Goal: Task Accomplishment & Management: Complete application form

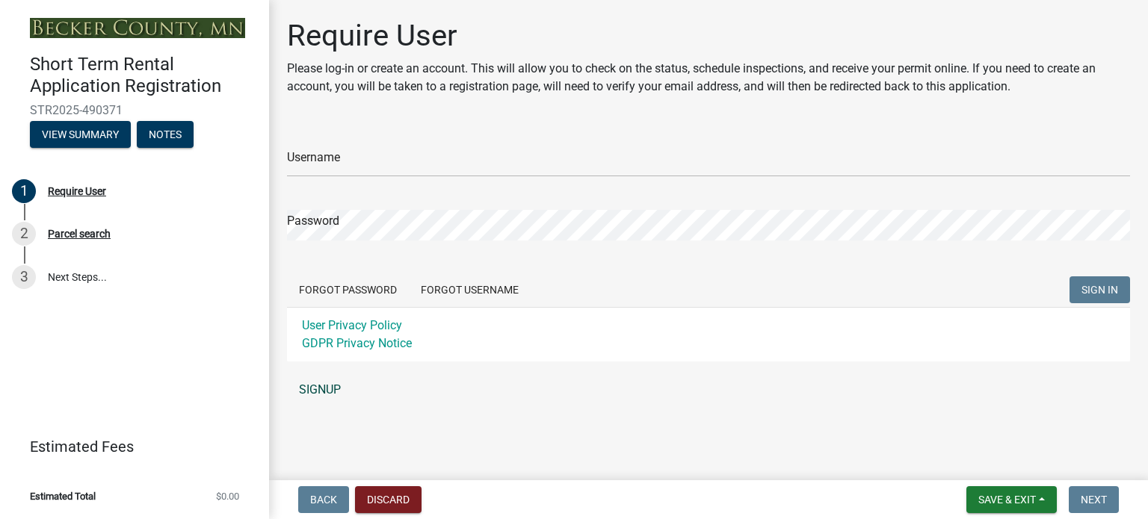
click at [324, 386] on link "SIGNUP" at bounding box center [708, 390] width 843 height 30
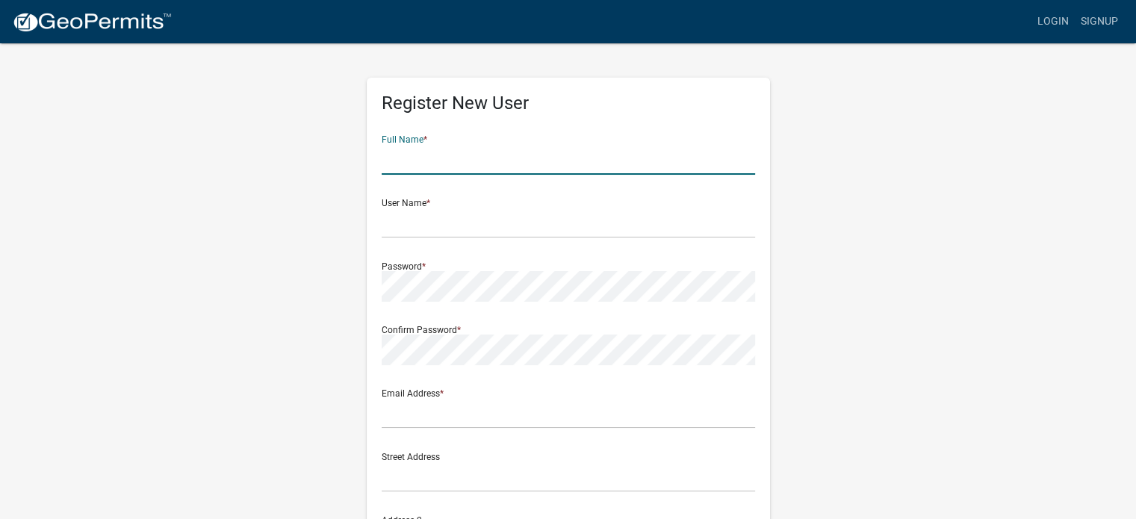
click at [420, 160] on input "text" at bounding box center [569, 159] width 374 height 31
type input "Bethany Stoltenburg"
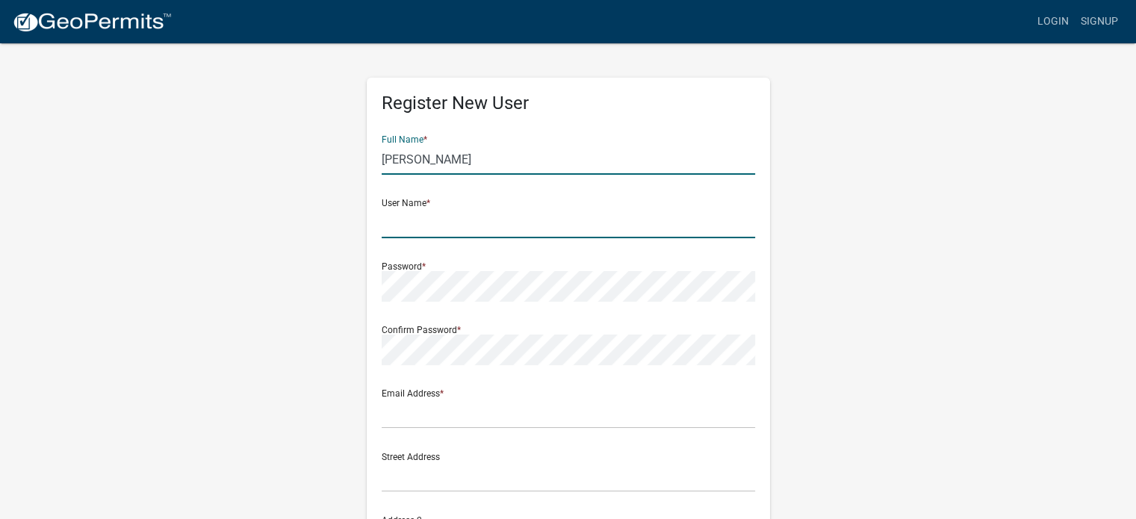
click at [443, 226] on input "text" at bounding box center [569, 223] width 374 height 31
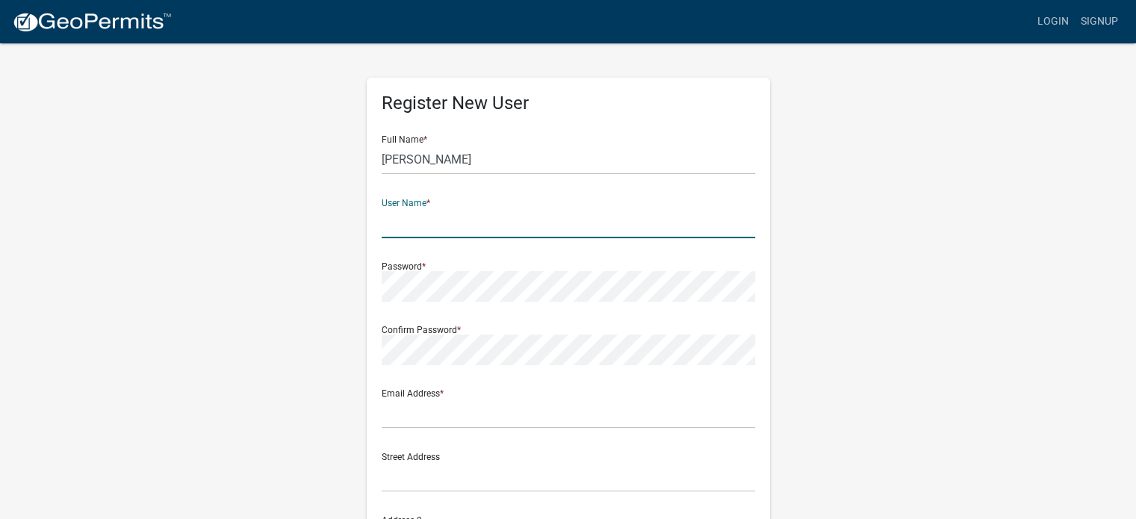
type input "BethanyStoltenburg"
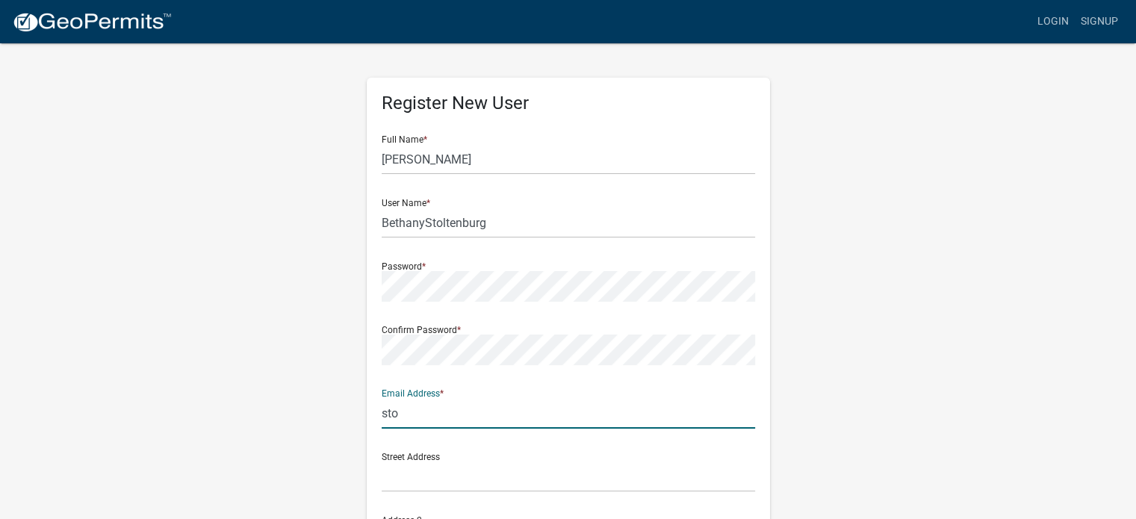
type input "[EMAIL_ADDRESS][DOMAIN_NAME]"
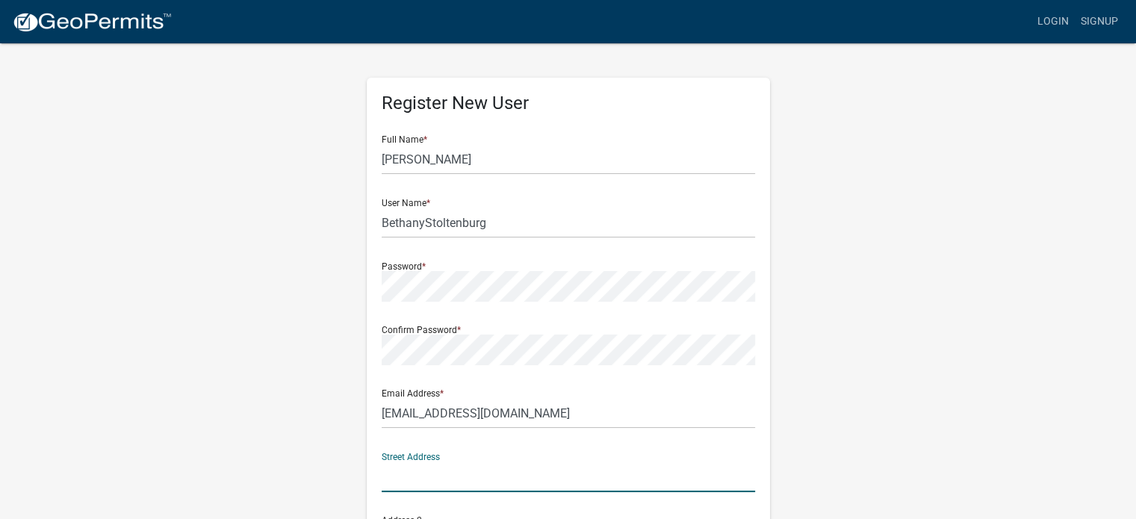
click at [466, 489] on input "text" at bounding box center [569, 477] width 374 height 31
type input "17439 Bijou Cir"
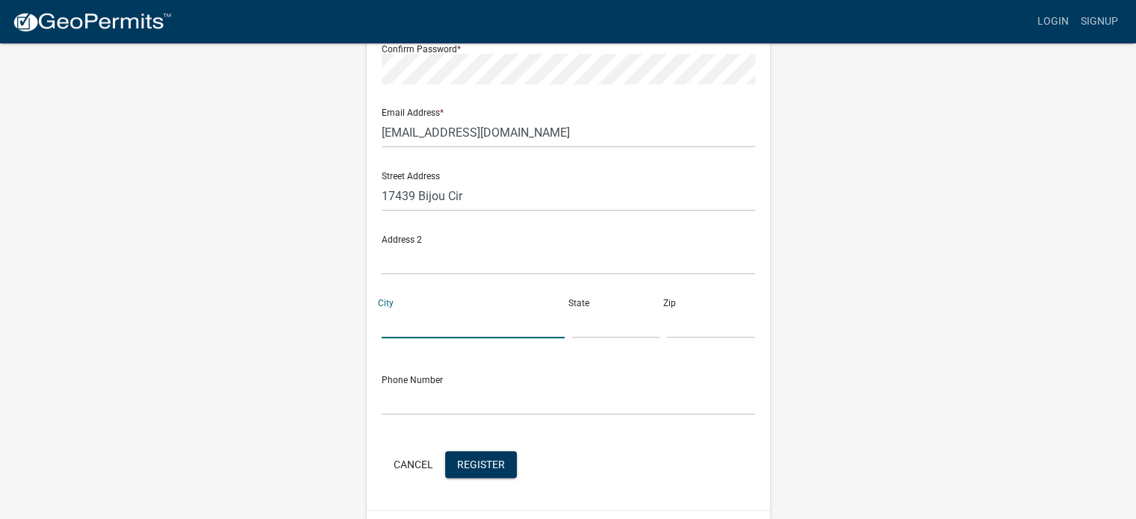
click at [448, 320] on input "City" at bounding box center [473, 323] width 183 height 31
type input "Lake Park"
type input "MN"
type input "56554"
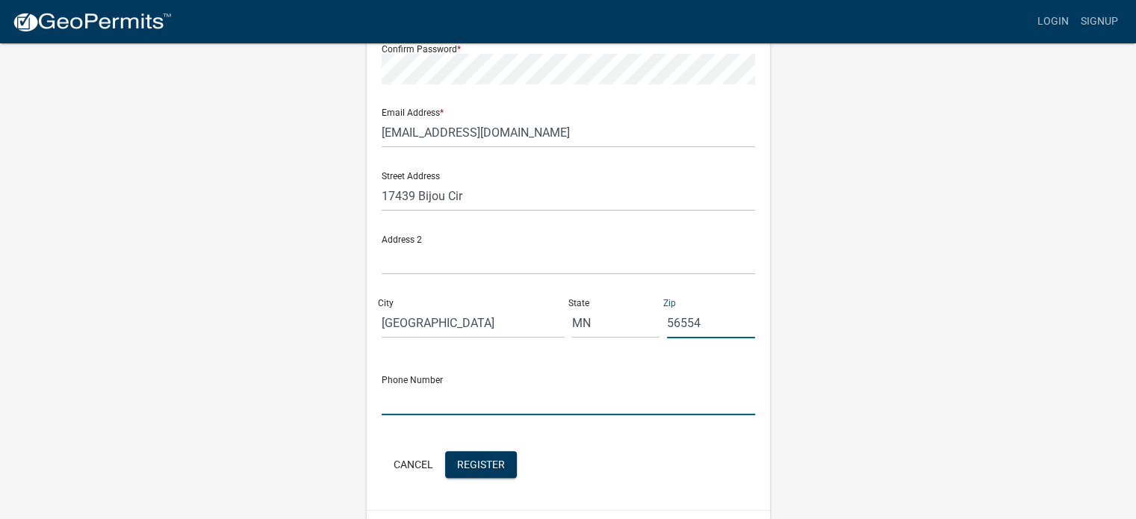
click at [412, 398] on input "text" at bounding box center [569, 400] width 374 height 31
type input "7014128814"
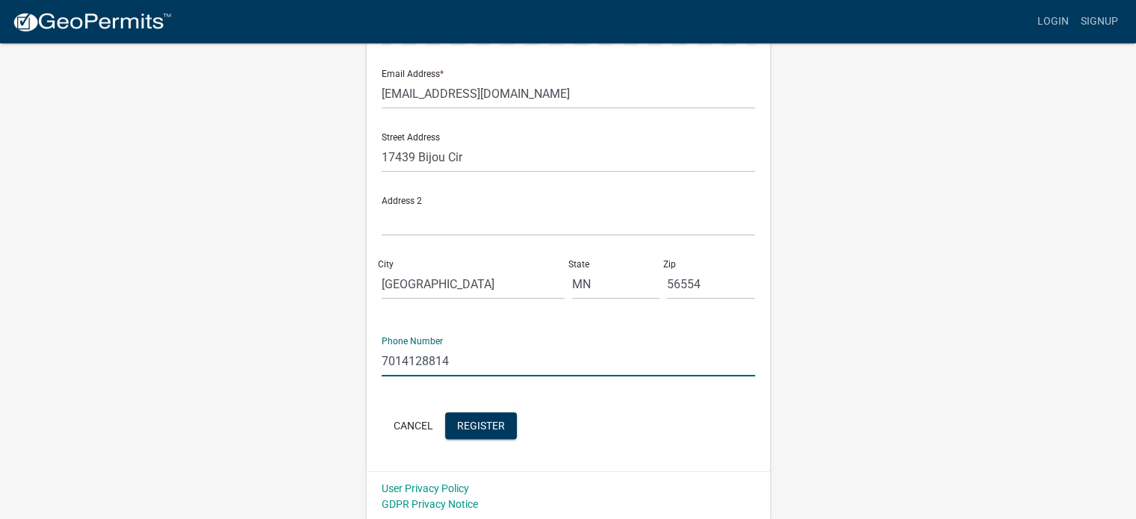
scroll to position [321, 0]
click at [487, 430] on button "Register" at bounding box center [481, 424] width 72 height 27
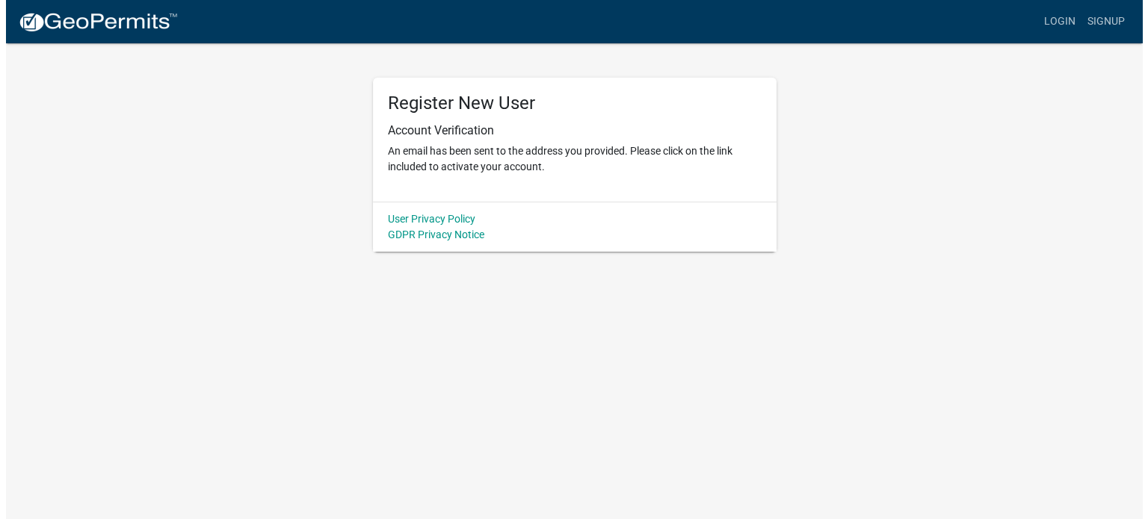
scroll to position [0, 0]
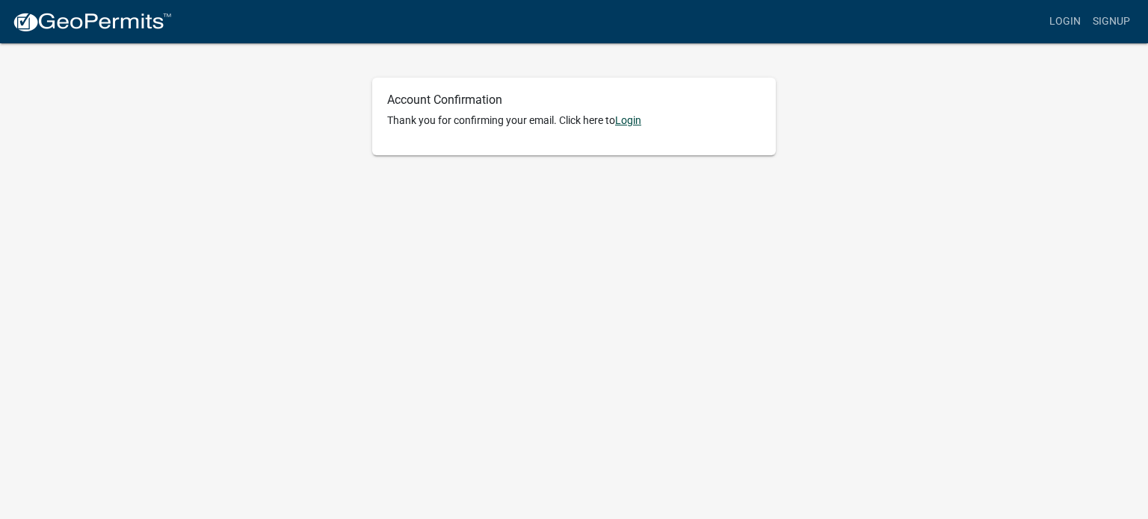
click at [628, 119] on link "Login" at bounding box center [628, 120] width 26 height 12
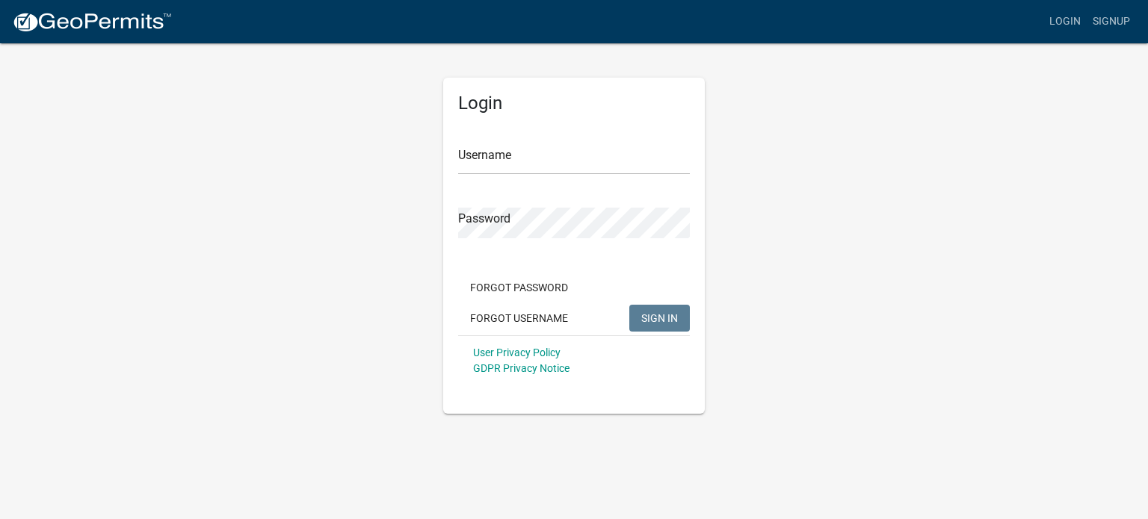
click at [517, 185] on form "Username Password Forgot Password Forgot Username SIGN IN User Privacy Policy G…" at bounding box center [574, 254] width 232 height 262
click at [524, 166] on input "Username" at bounding box center [574, 159] width 232 height 31
type input "BethanyStoltenburg"
click at [629, 305] on button "SIGN IN" at bounding box center [659, 318] width 61 height 27
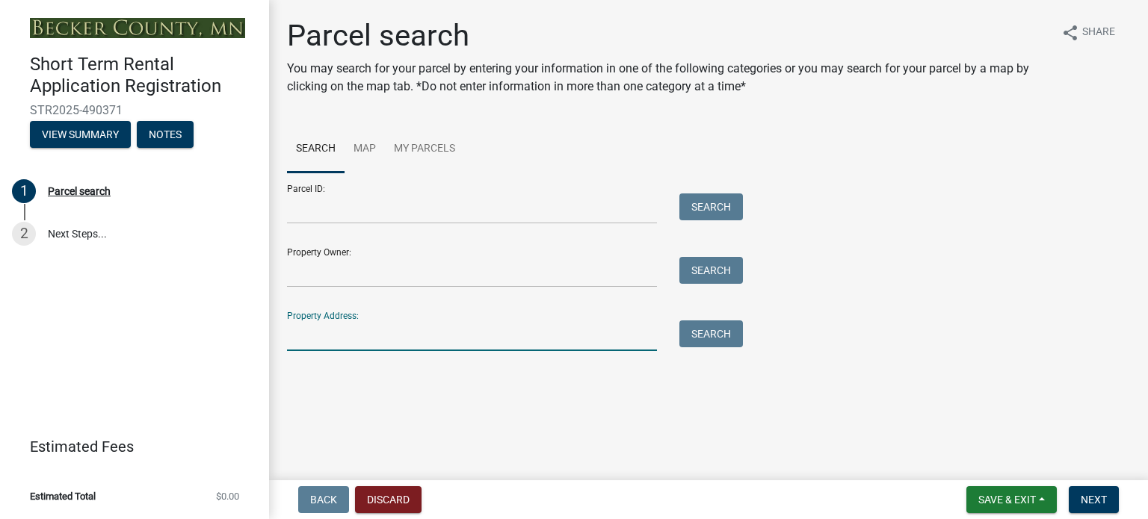
click at [323, 343] on input "Property Address:" at bounding box center [472, 335] width 370 height 31
type input "[STREET_ADDRESS]"
click at [716, 329] on button "Search" at bounding box center [711, 333] width 64 height 27
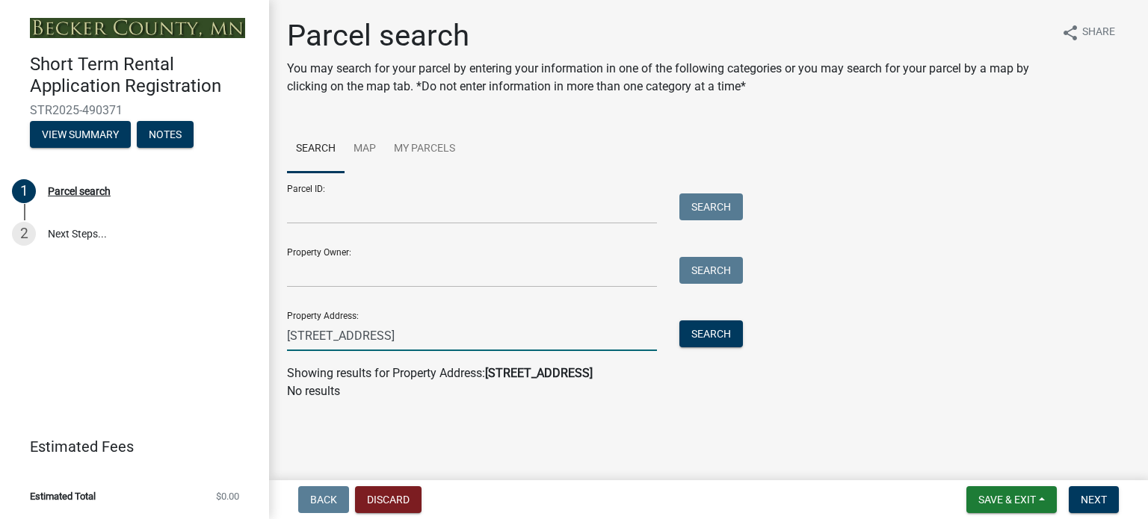
click at [421, 334] on input "[STREET_ADDRESS]" at bounding box center [472, 335] width 370 height 31
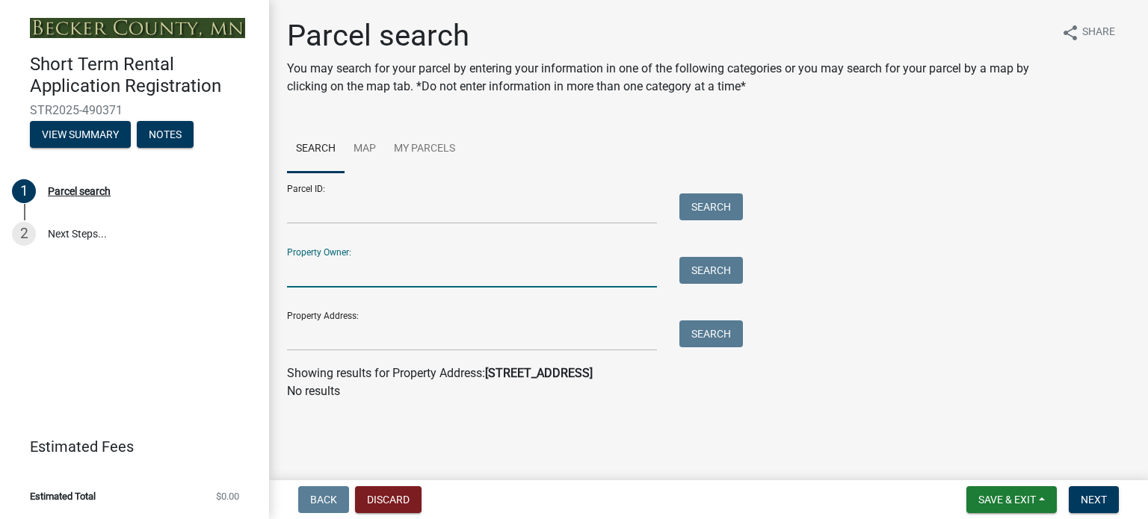
click at [374, 282] on input "Property Owner:" at bounding box center [472, 272] width 370 height 31
type input "[PERSON_NAME]"
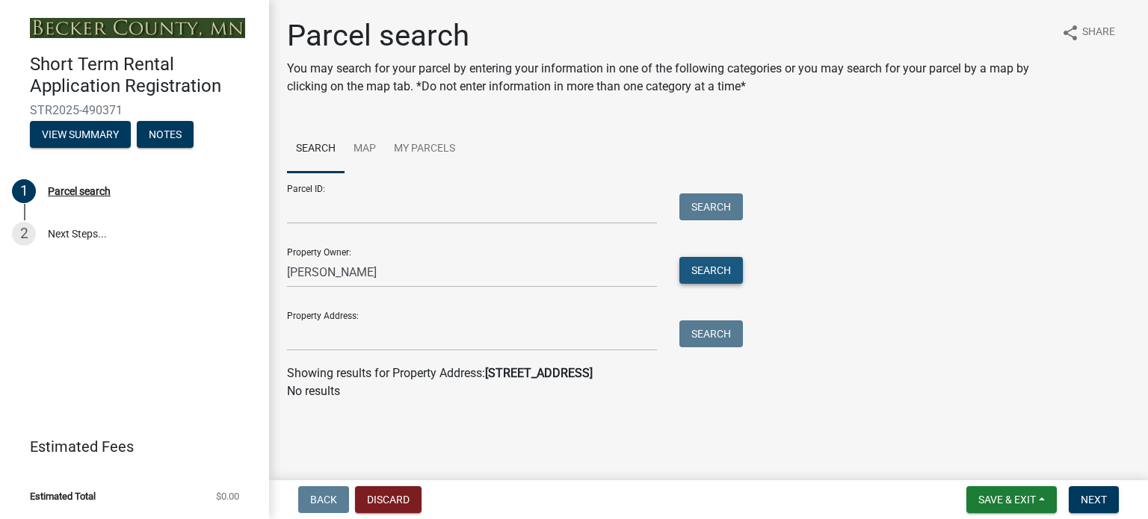
click at [735, 263] on button "Search" at bounding box center [711, 270] width 64 height 27
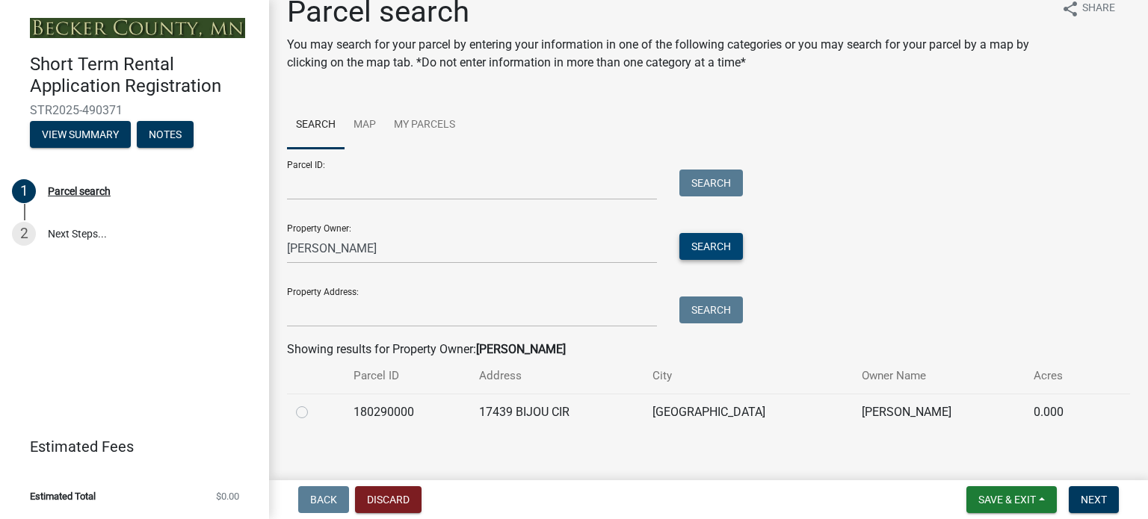
scroll to position [37, 0]
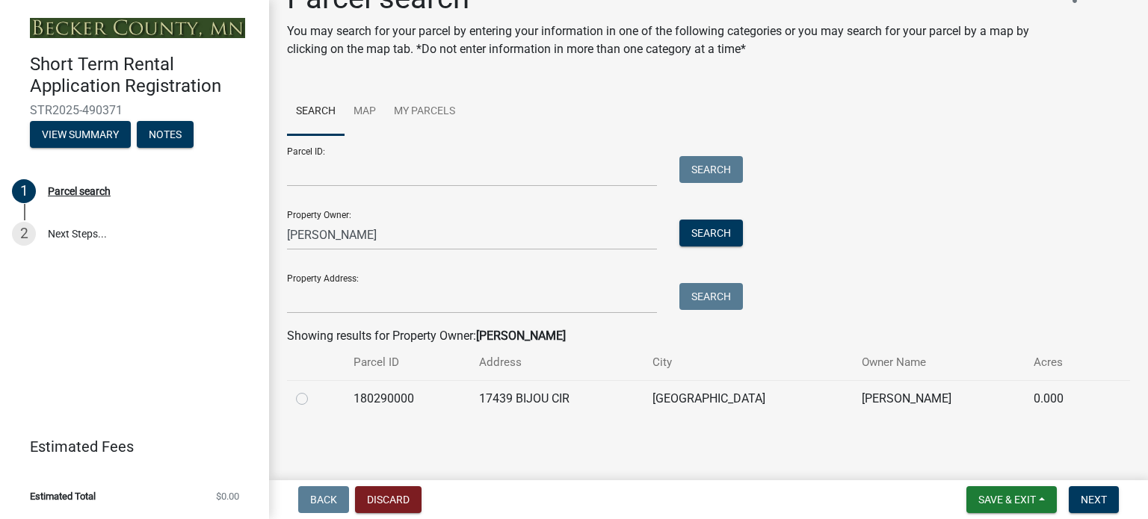
click at [314, 390] on label at bounding box center [314, 390] width 0 height 0
click at [314, 395] on input "radio" at bounding box center [319, 395] width 10 height 10
radio input "true"
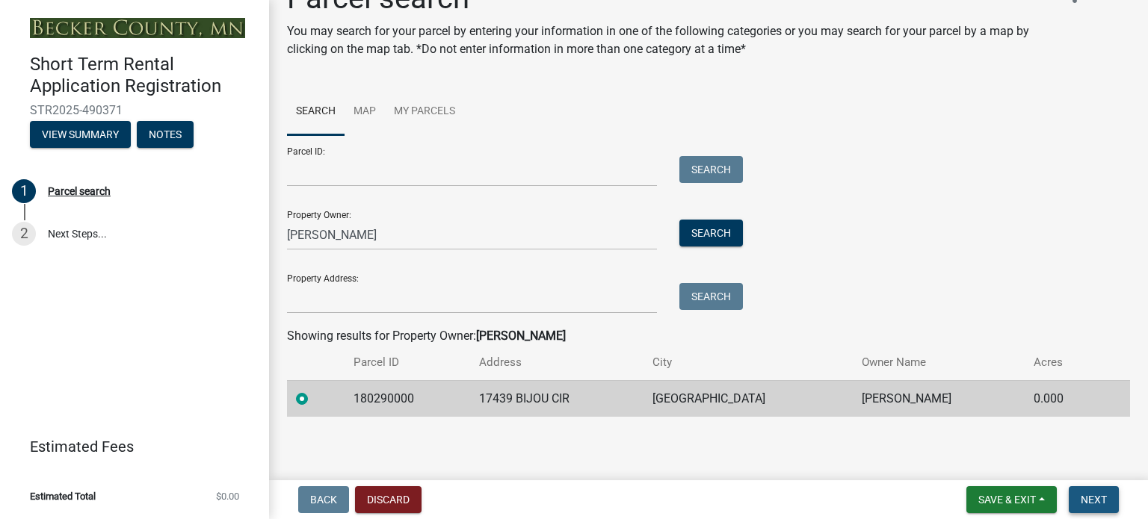
click at [1108, 501] on button "Next" at bounding box center [1093, 499] width 50 height 27
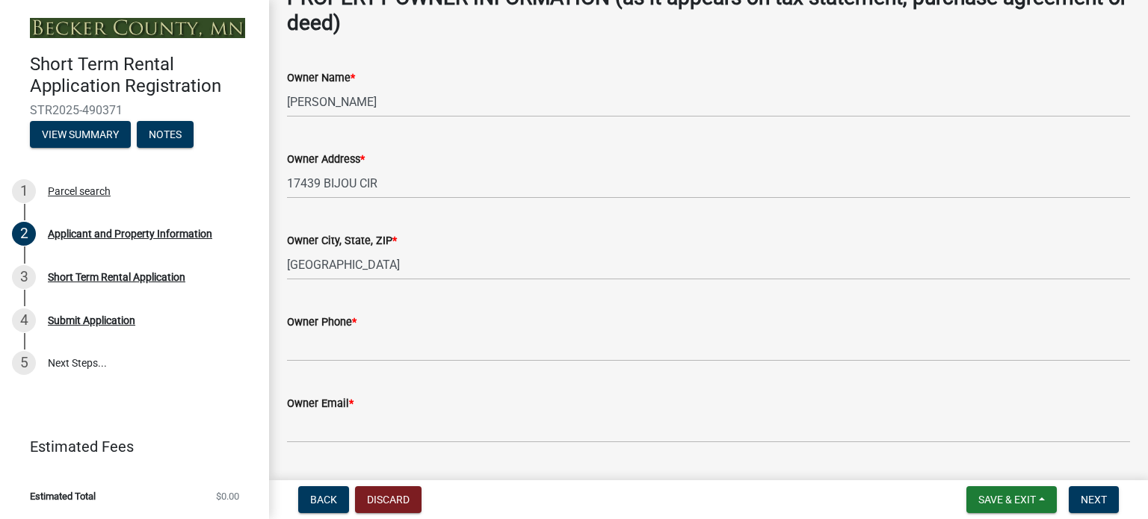
scroll to position [747, 0]
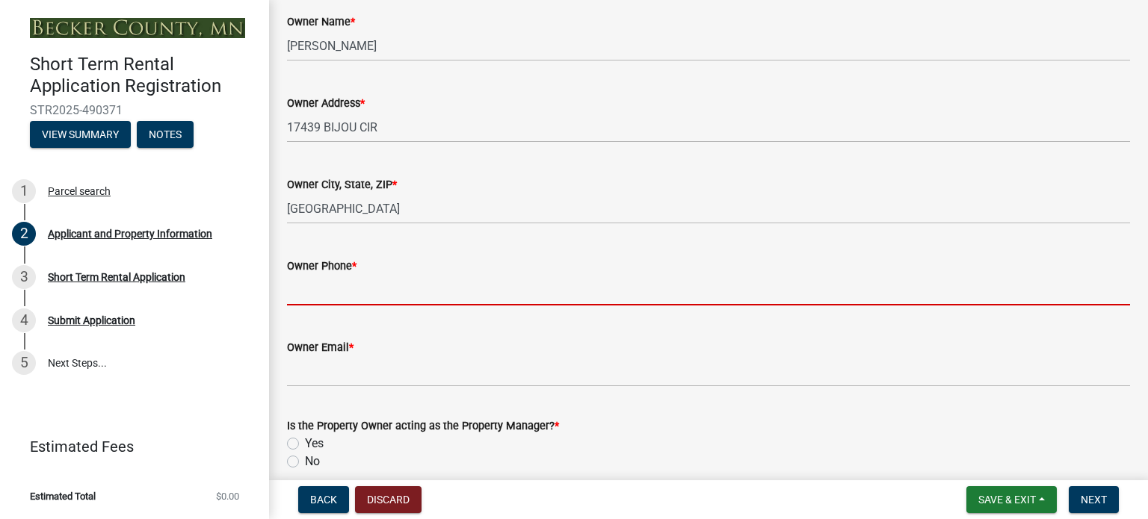
click at [394, 291] on input "Owner Phone *" at bounding box center [708, 290] width 843 height 31
type input "7014128814"
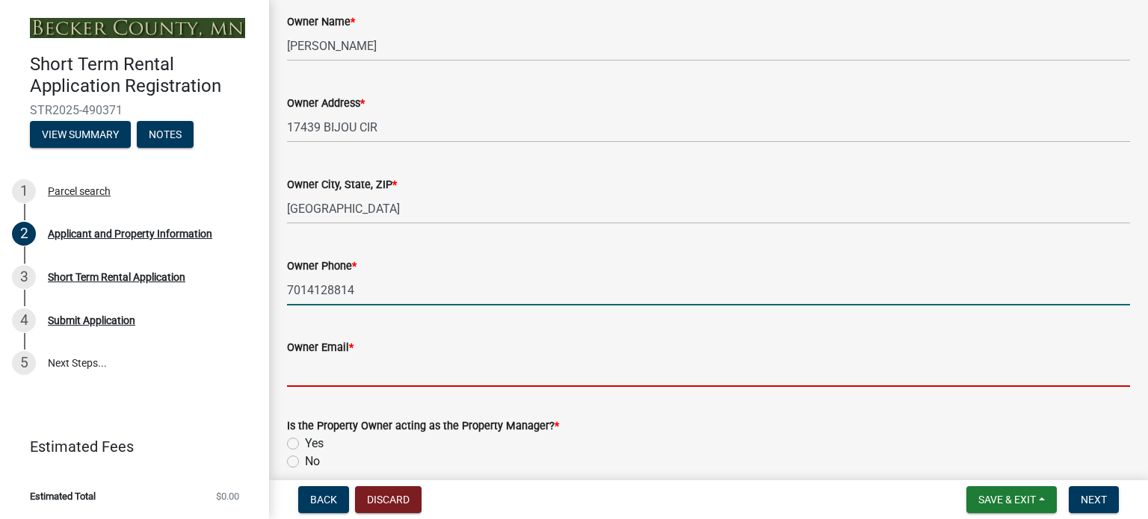
type input "[EMAIL_ADDRESS][DOMAIN_NAME]"
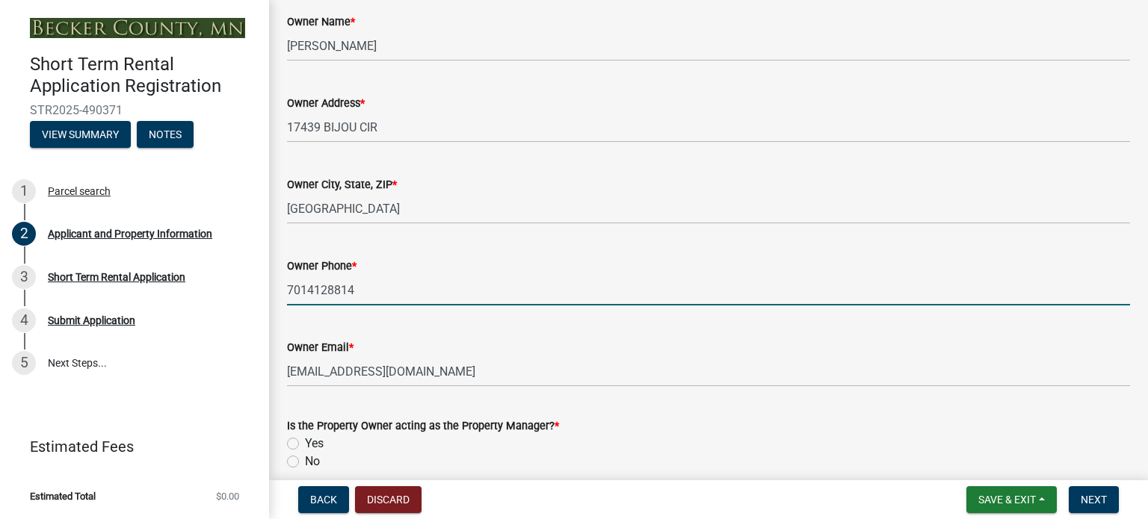
scroll to position [814, 0]
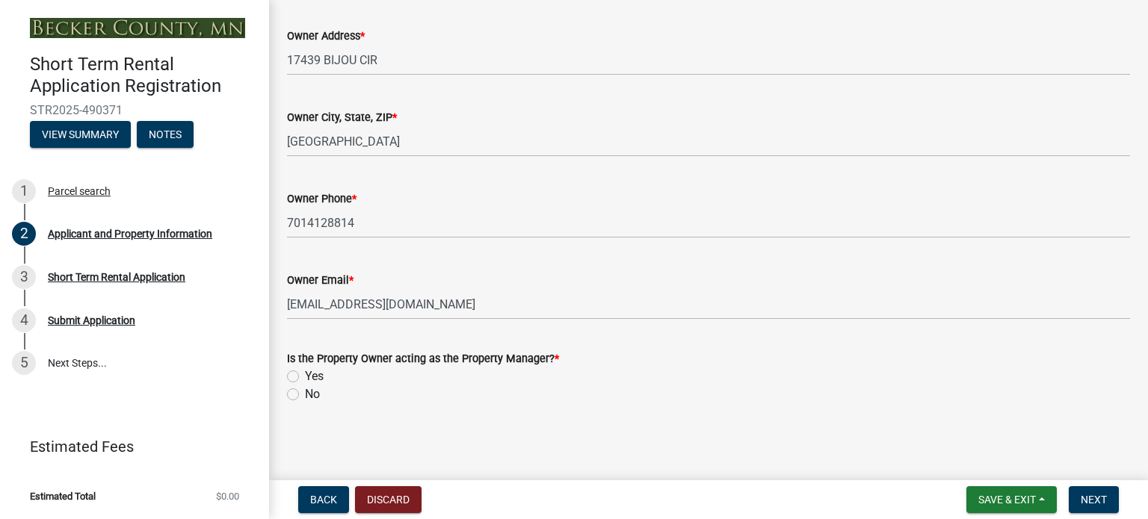
click at [305, 380] on label "Yes" at bounding box center [314, 377] width 19 height 18
click at [305, 377] on input "Yes" at bounding box center [310, 373] width 10 height 10
radio input "true"
click at [1106, 494] on button "Next" at bounding box center [1093, 499] width 50 height 27
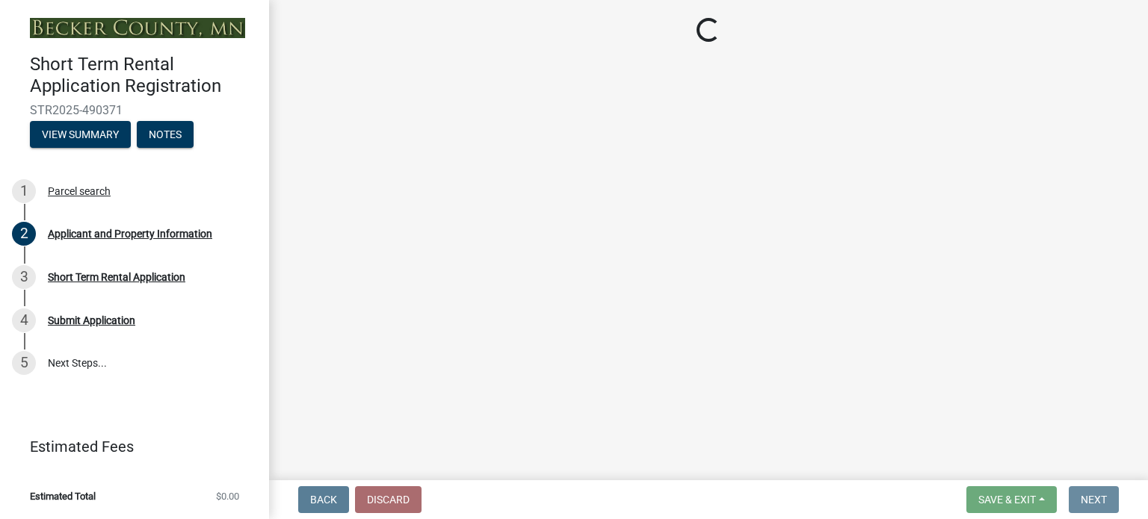
scroll to position [0, 0]
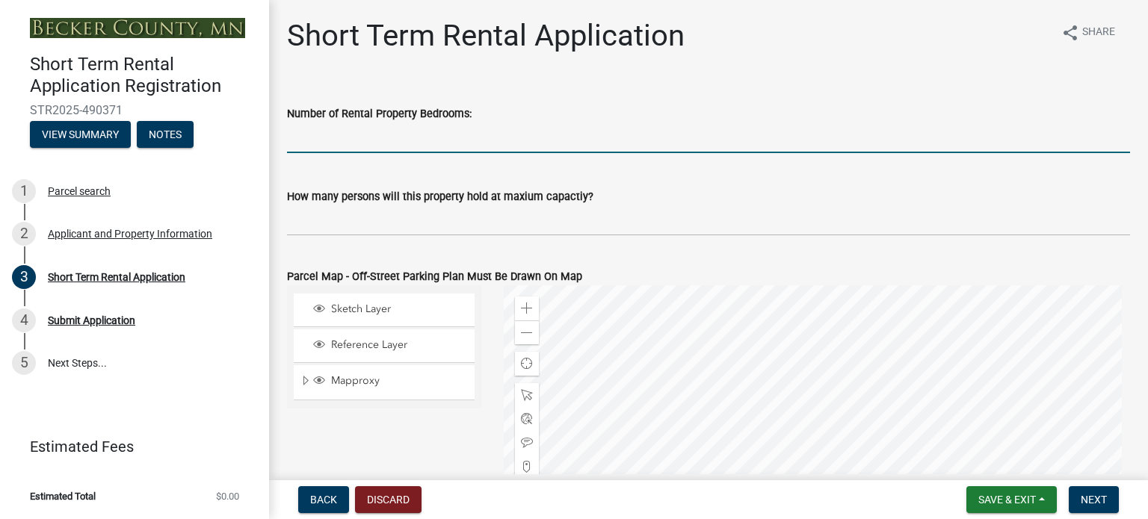
click at [438, 139] on input "text" at bounding box center [708, 138] width 843 height 31
type input "3"
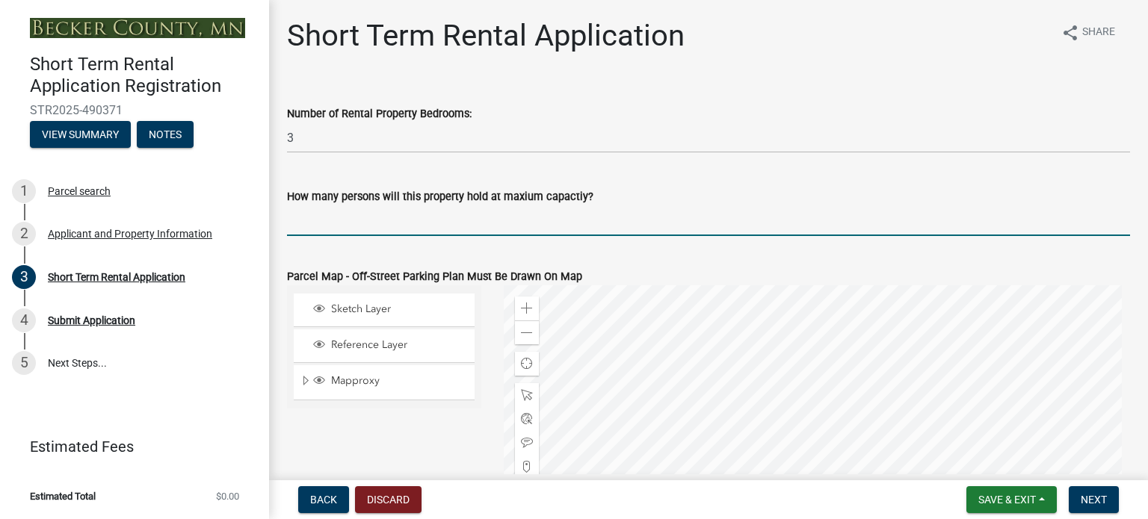
click at [418, 220] on input "text" at bounding box center [708, 220] width 843 height 31
type input "7"
click at [595, 287] on div at bounding box center [817, 472] width 627 height 374
click at [301, 217] on input "7" at bounding box center [708, 220] width 843 height 31
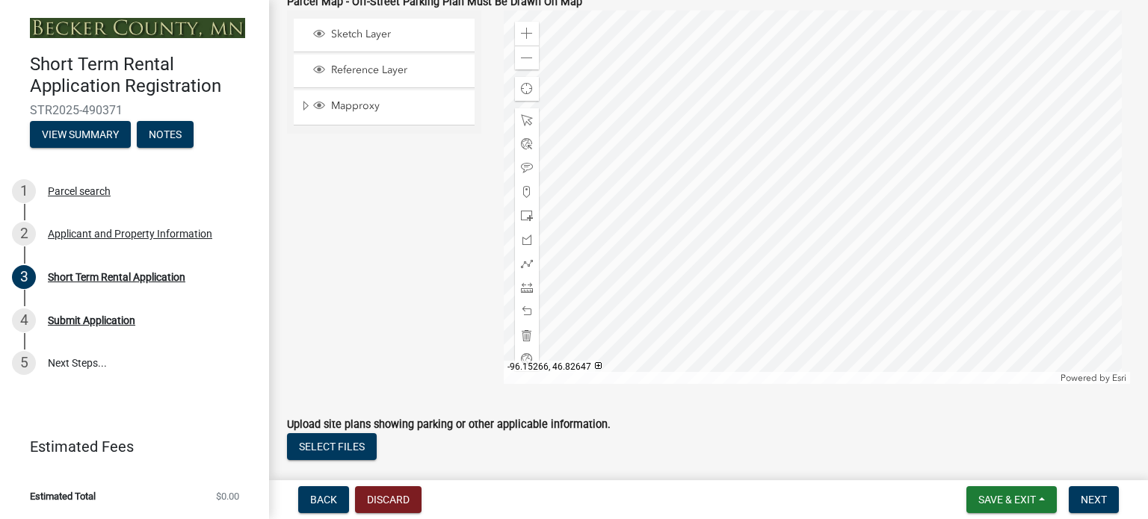
scroll to position [299, 0]
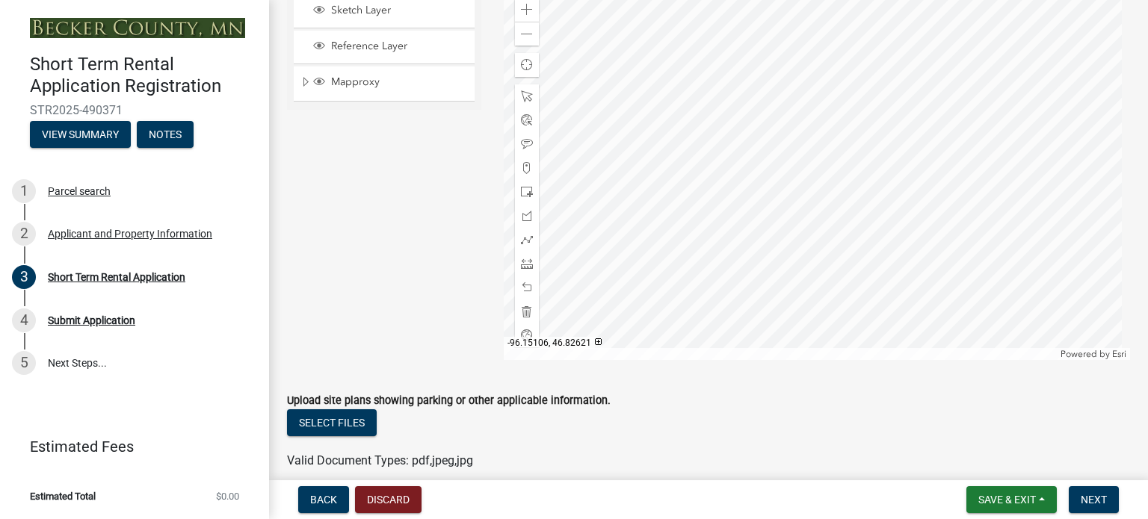
click at [858, 245] on div at bounding box center [817, 174] width 627 height 374
click at [846, 193] on div at bounding box center [817, 174] width 627 height 374
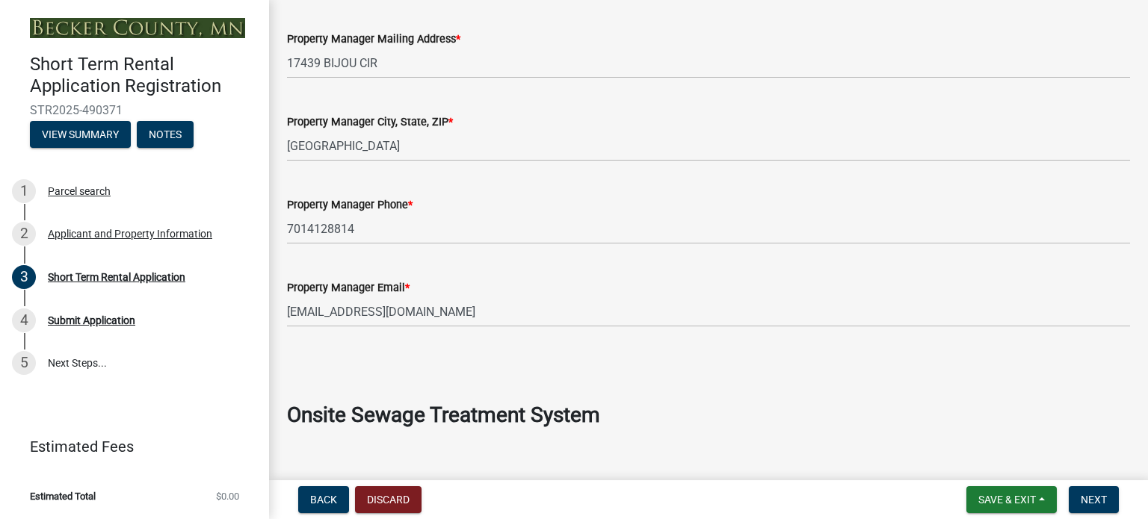
scroll to position [1195, 0]
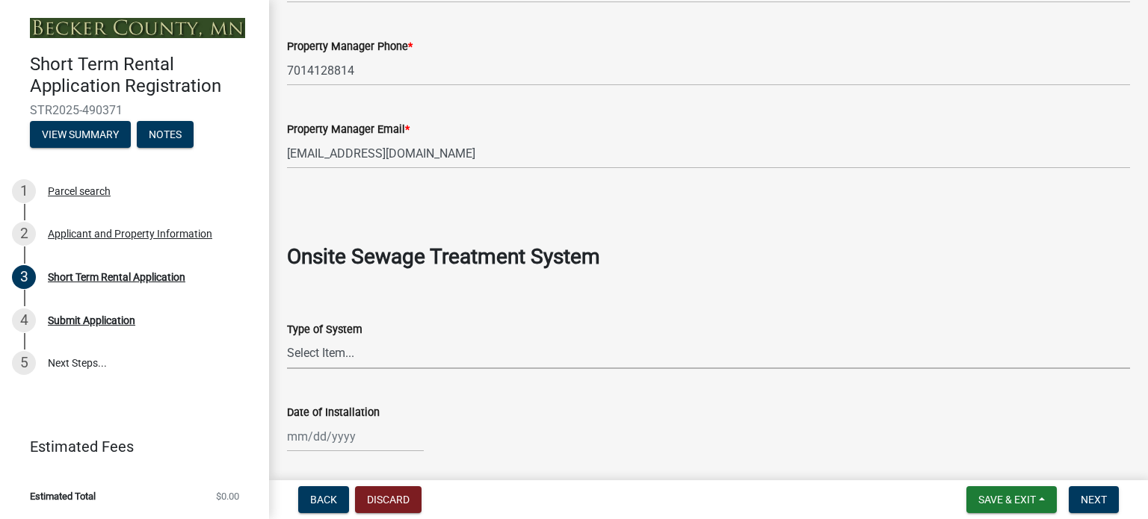
click at [311, 349] on select "Select Item... Holding Tank Mound System Pressure Bed Trench System At-Grade" at bounding box center [708, 353] width 843 height 31
click at [287, 338] on select "Select Item... Holding Tank Mound System Pressure Bed Trench System At-Grade" at bounding box center [708, 353] width 843 height 31
select select "2b8e7f81-4245-4c0e-996c-108af2213fb1"
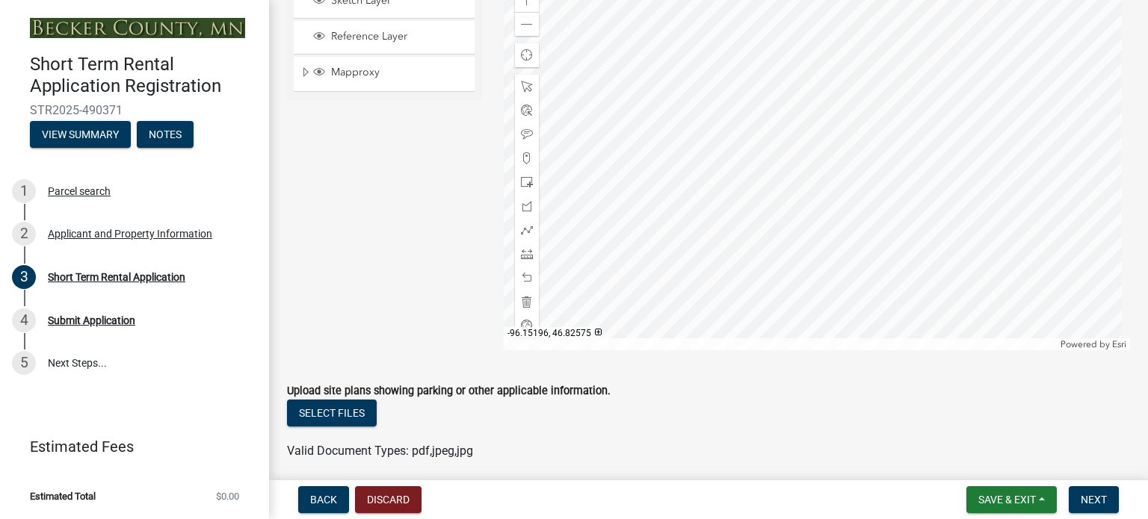
scroll to position [212, 0]
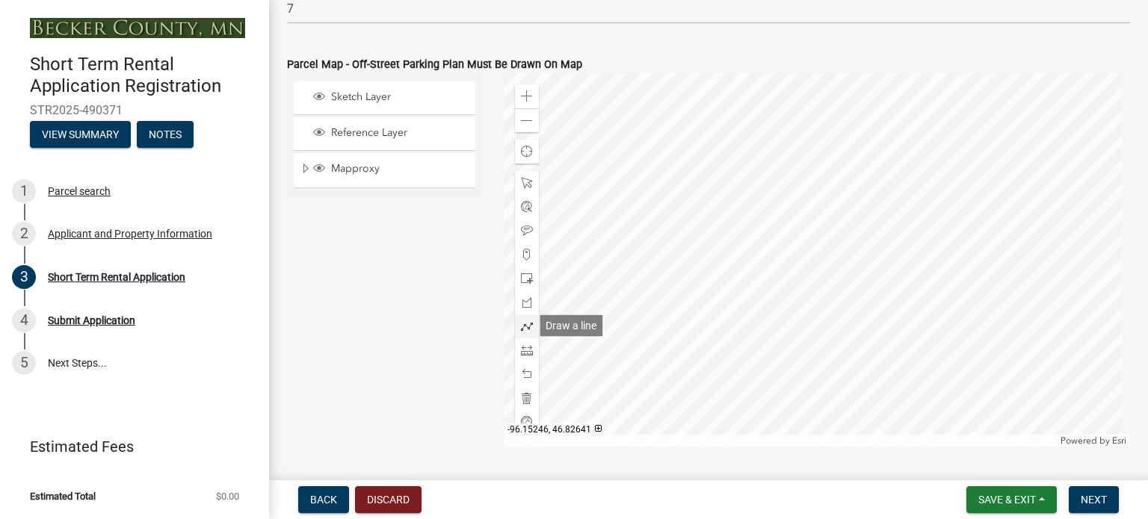
click at [521, 321] on span at bounding box center [527, 326] width 12 height 12
click at [837, 266] on div at bounding box center [817, 260] width 627 height 374
click at [840, 260] on div at bounding box center [817, 260] width 627 height 374
click at [846, 259] on div at bounding box center [817, 260] width 627 height 374
click at [812, 279] on div at bounding box center [817, 260] width 627 height 374
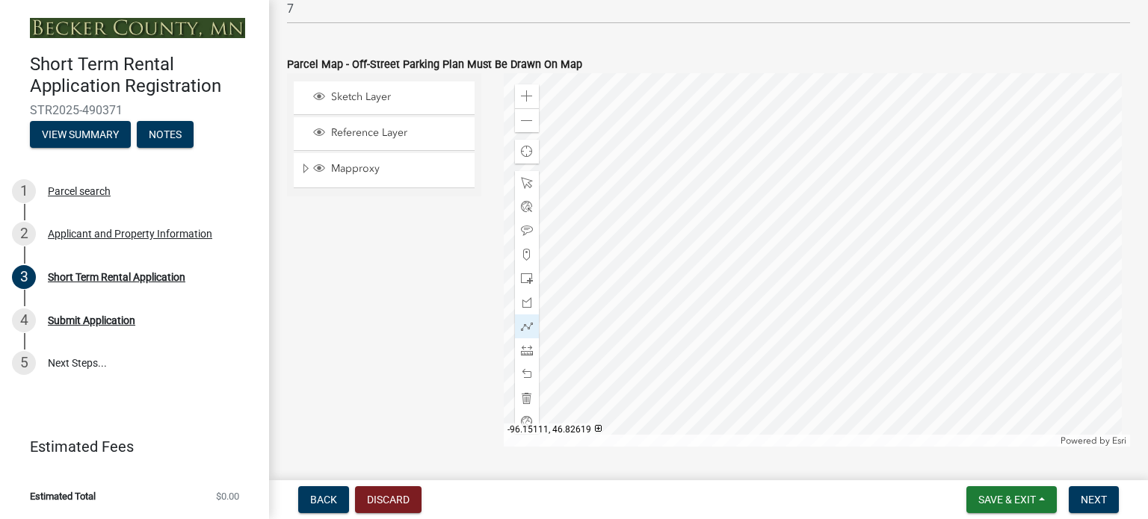
click at [801, 294] on div at bounding box center [817, 260] width 627 height 374
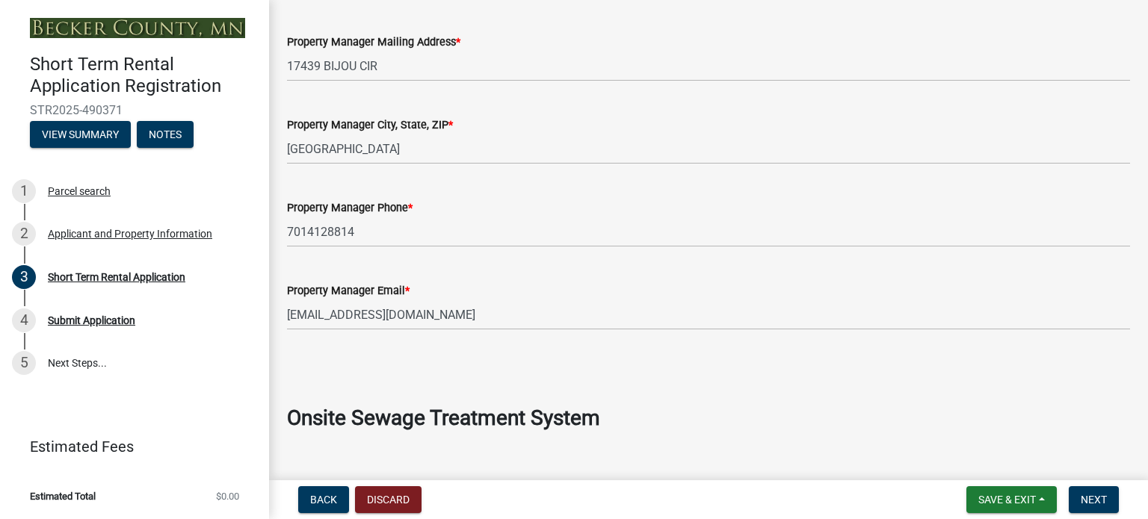
scroll to position [1183, 0]
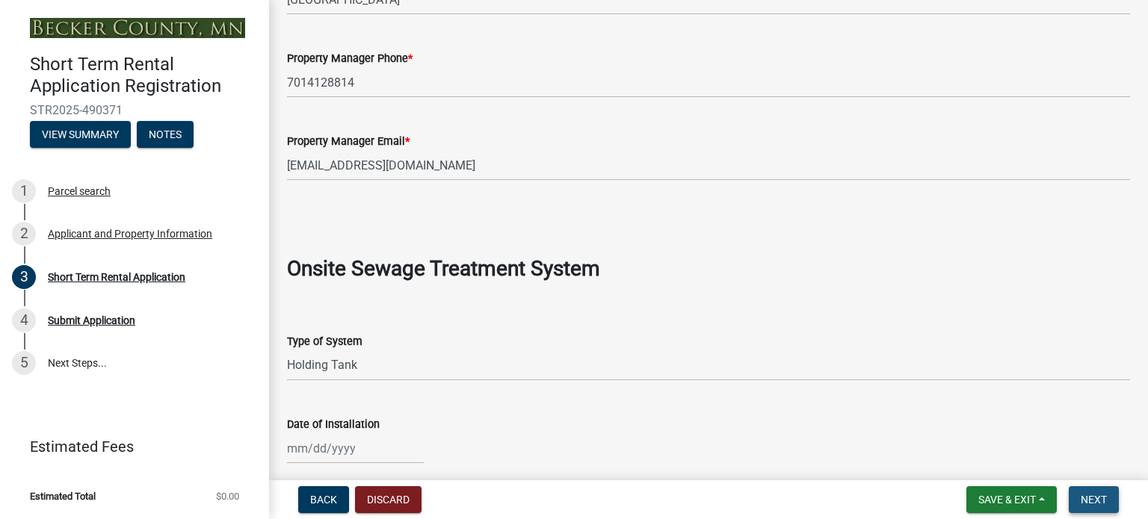
click at [1094, 502] on span "Next" at bounding box center [1093, 500] width 26 height 12
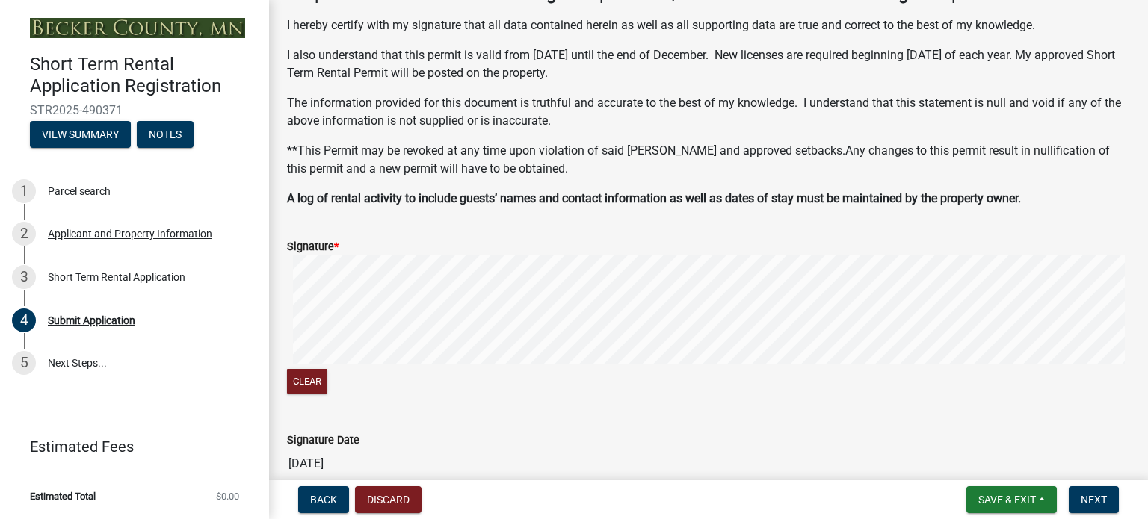
scroll to position [299, 0]
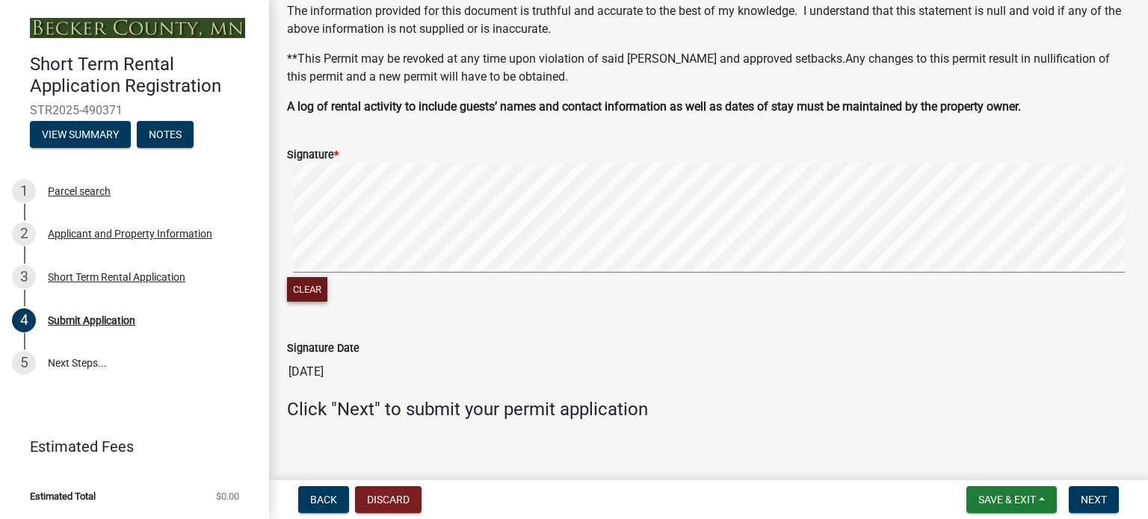
click at [315, 297] on button "Clear" at bounding box center [307, 289] width 40 height 25
click at [518, 176] on signature-pad at bounding box center [708, 221] width 843 height 114
click at [1088, 506] on button "Next" at bounding box center [1093, 499] width 50 height 27
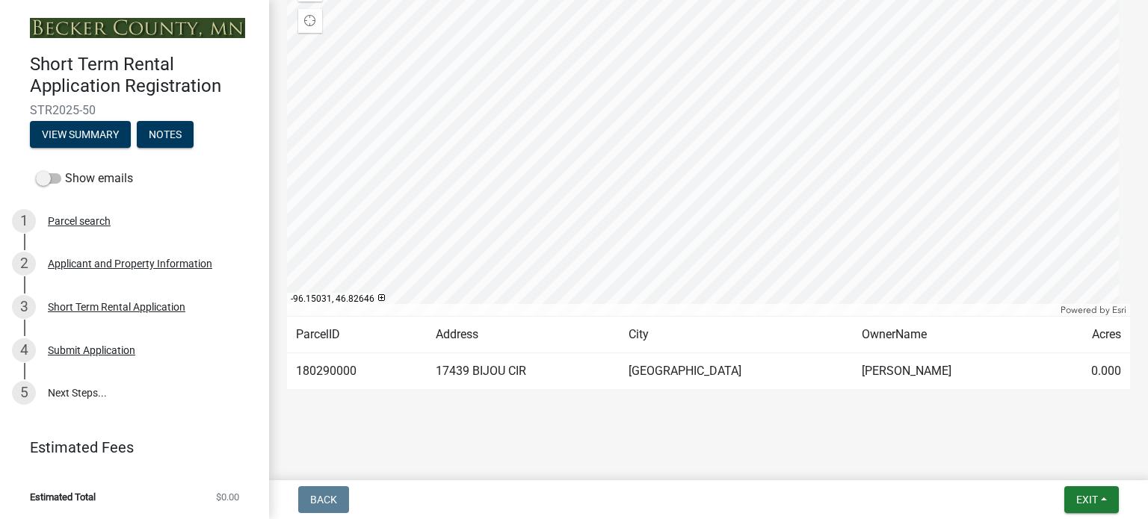
scroll to position [239, 0]
click at [75, 392] on link "5 Next Steps..." at bounding box center [134, 392] width 269 height 43
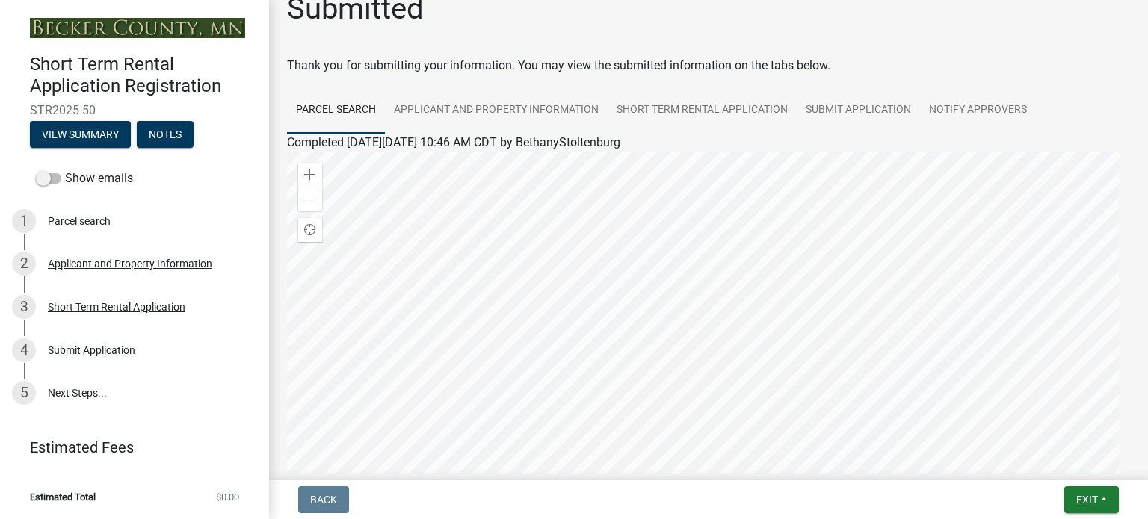
scroll to position [0, 0]
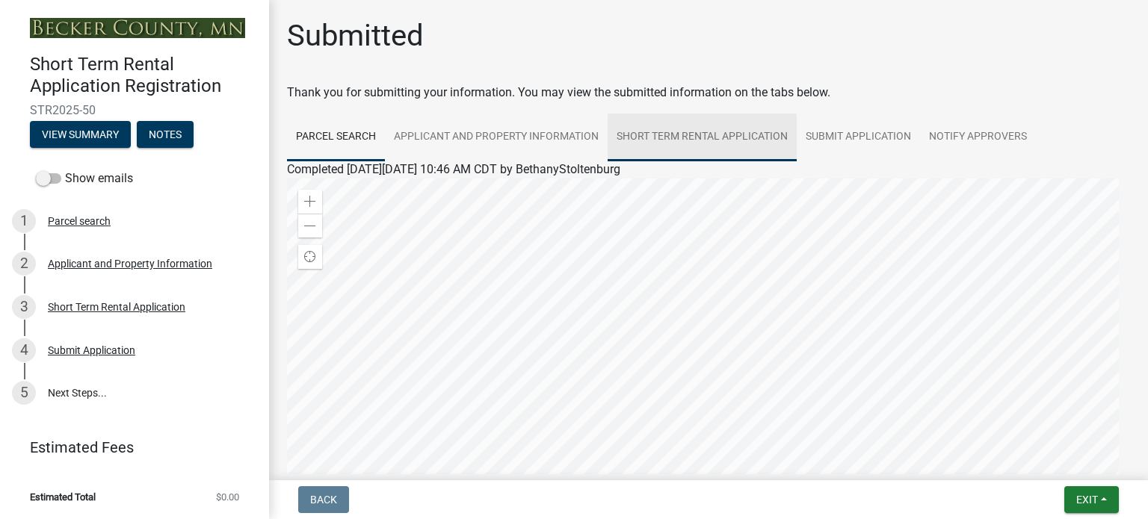
click at [730, 140] on link "Short Term Rental Application" at bounding box center [701, 138] width 189 height 48
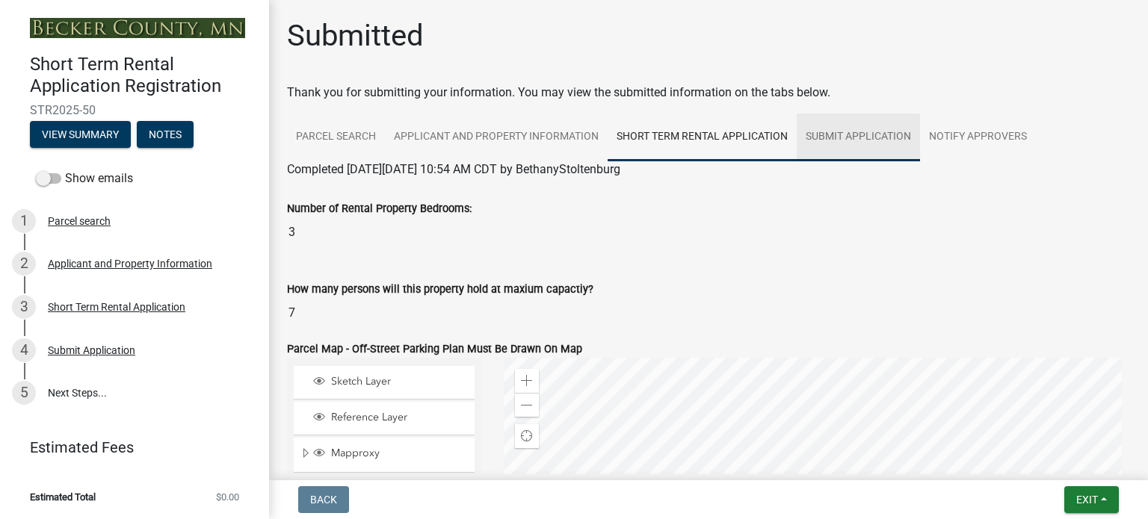
click at [902, 149] on link "Submit Application" at bounding box center [857, 138] width 123 height 48
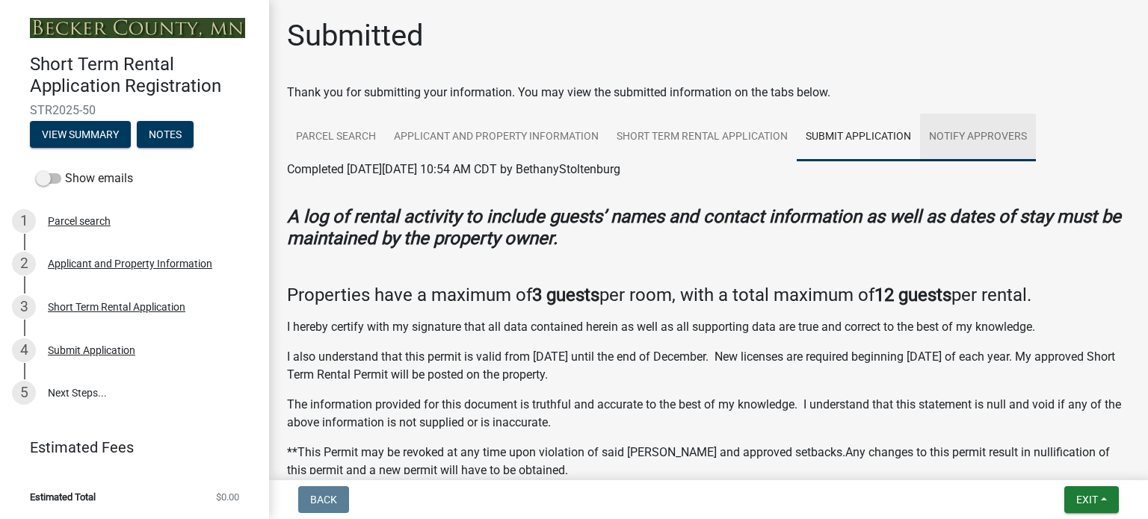
click at [962, 128] on link "Notify Approvers" at bounding box center [978, 138] width 116 height 48
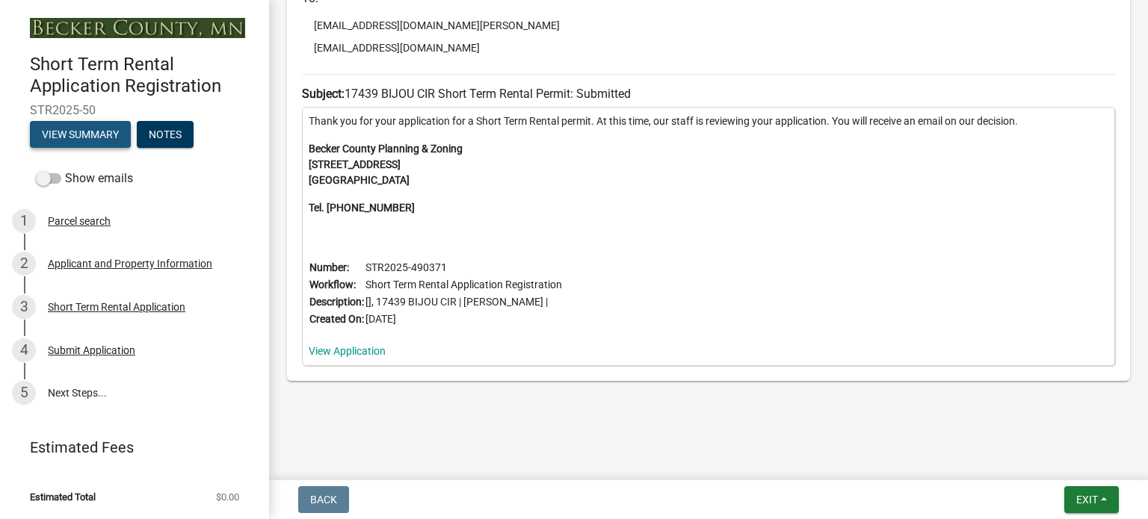
click at [97, 135] on button "View Summary" at bounding box center [80, 134] width 101 height 27
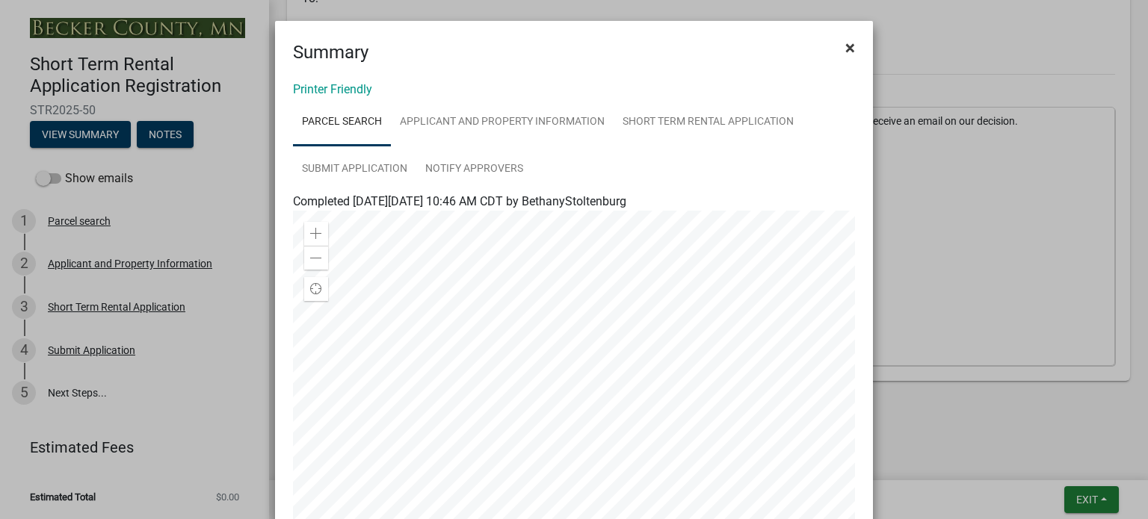
click at [845, 41] on span "×" at bounding box center [850, 47] width 10 height 21
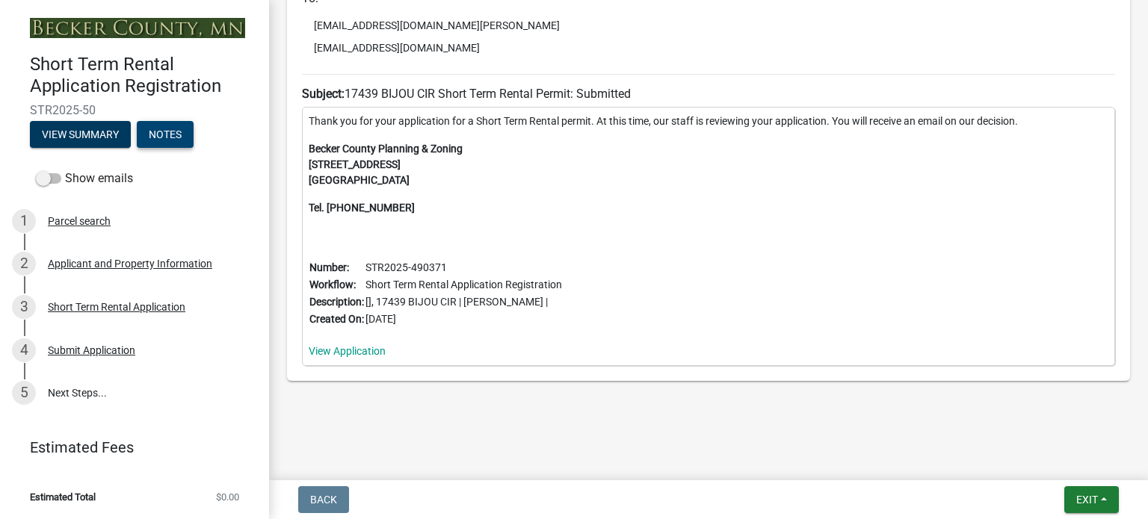
click at [170, 137] on button "Notes" at bounding box center [165, 134] width 57 height 27
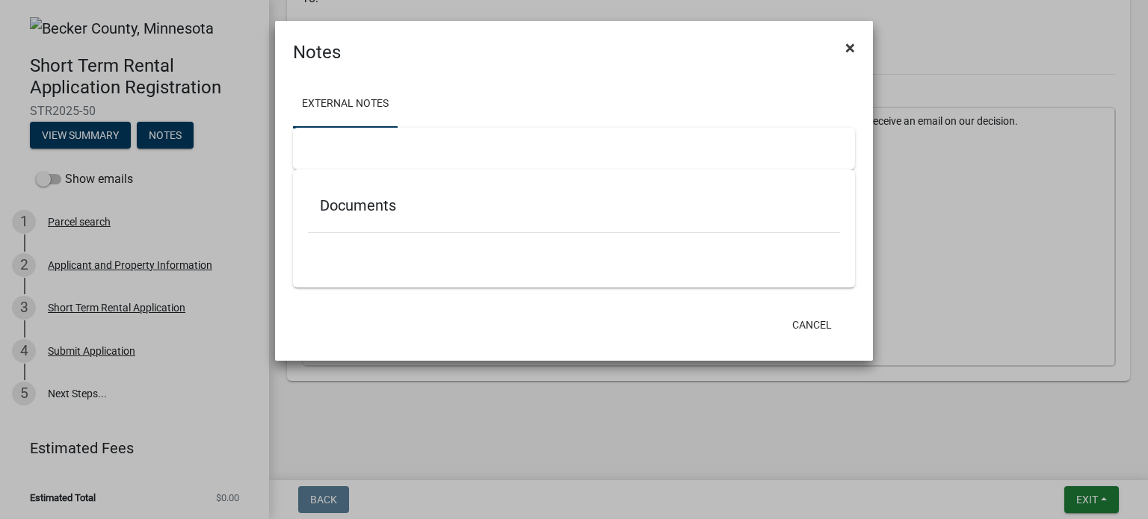
click at [855, 39] on button "×" at bounding box center [850, 48] width 34 height 42
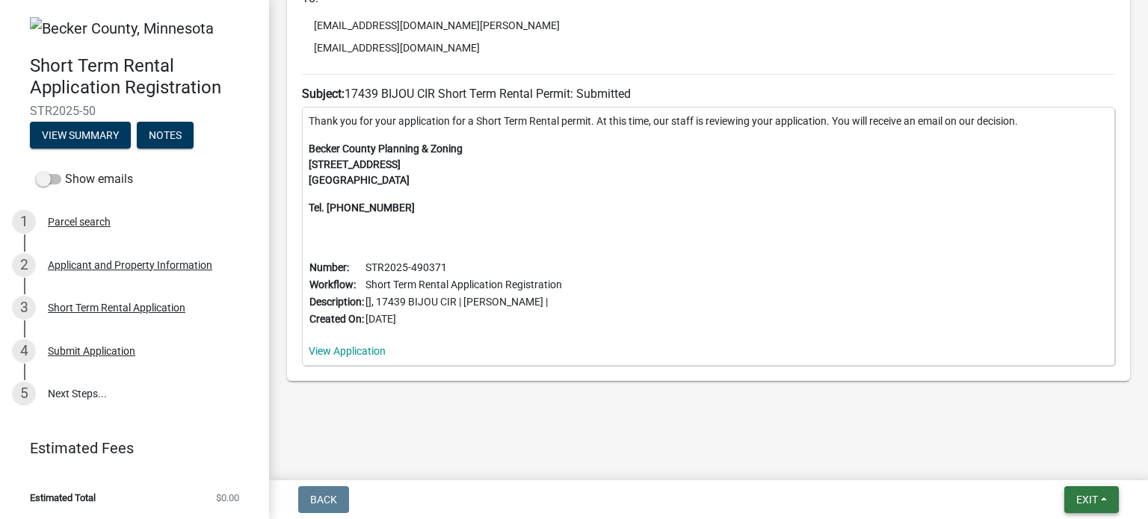
click at [1086, 507] on button "Exit" at bounding box center [1091, 499] width 55 height 27
click at [1036, 465] on button "Save & Exit" at bounding box center [1060, 461] width 120 height 36
